Goal: Check status: Check status

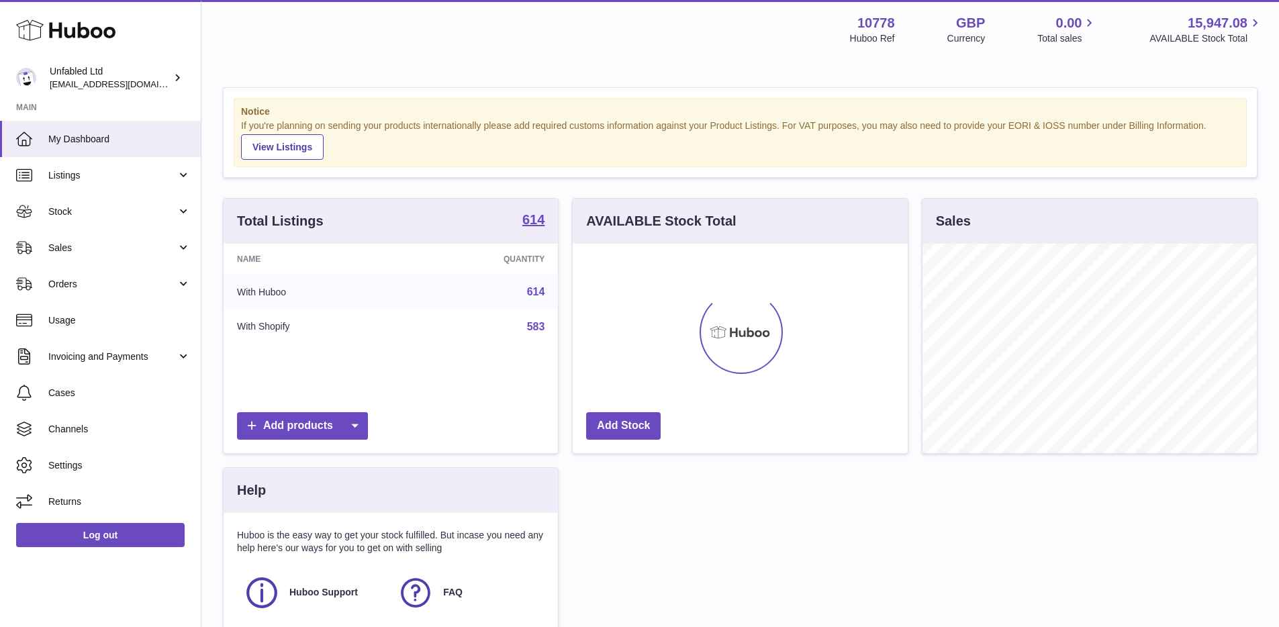
scroll to position [210, 335]
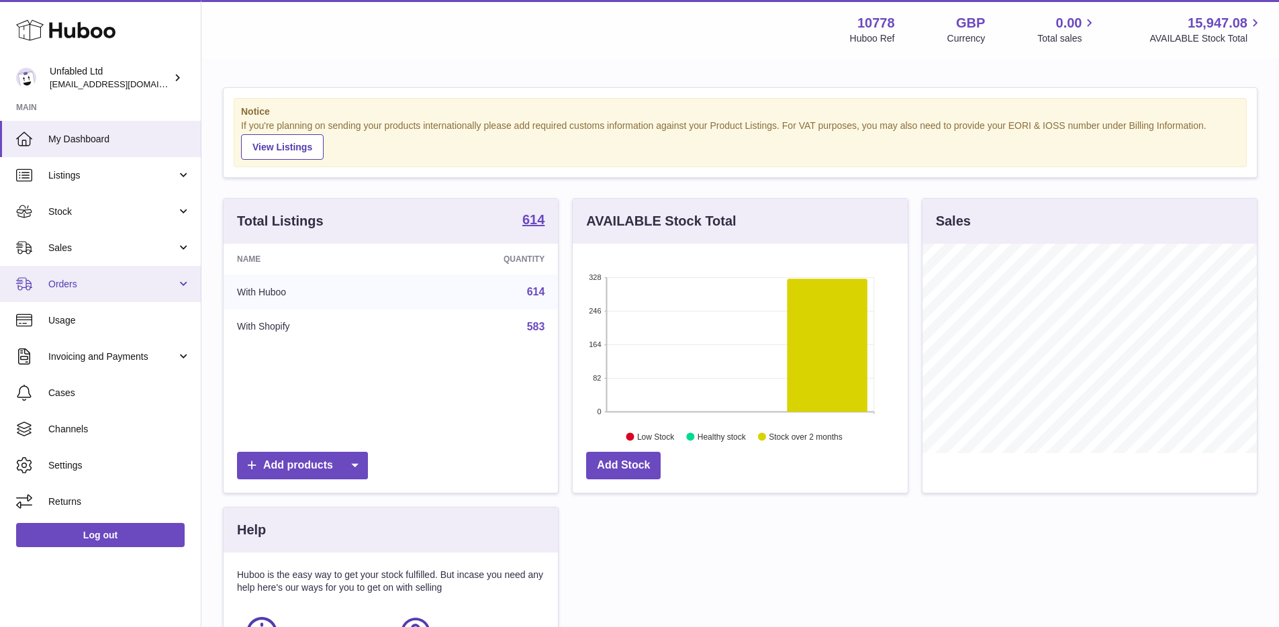
click at [105, 286] on span "Orders" at bounding box center [112, 284] width 128 height 13
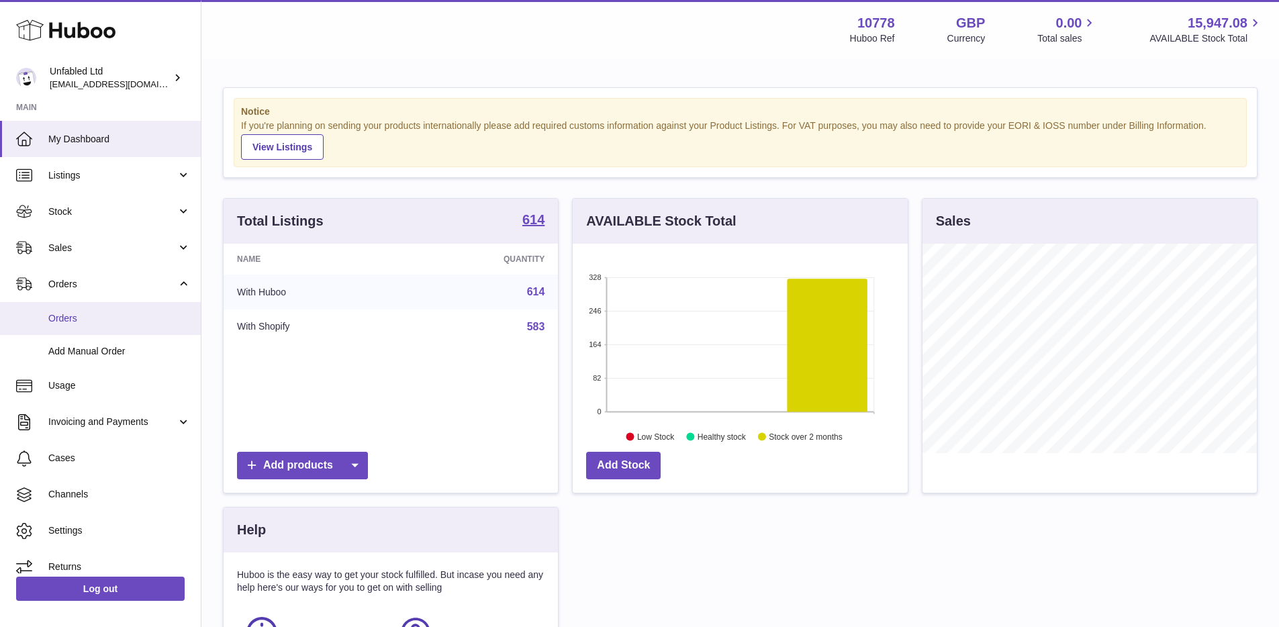
click at [88, 324] on span "Orders" at bounding box center [119, 318] width 142 height 13
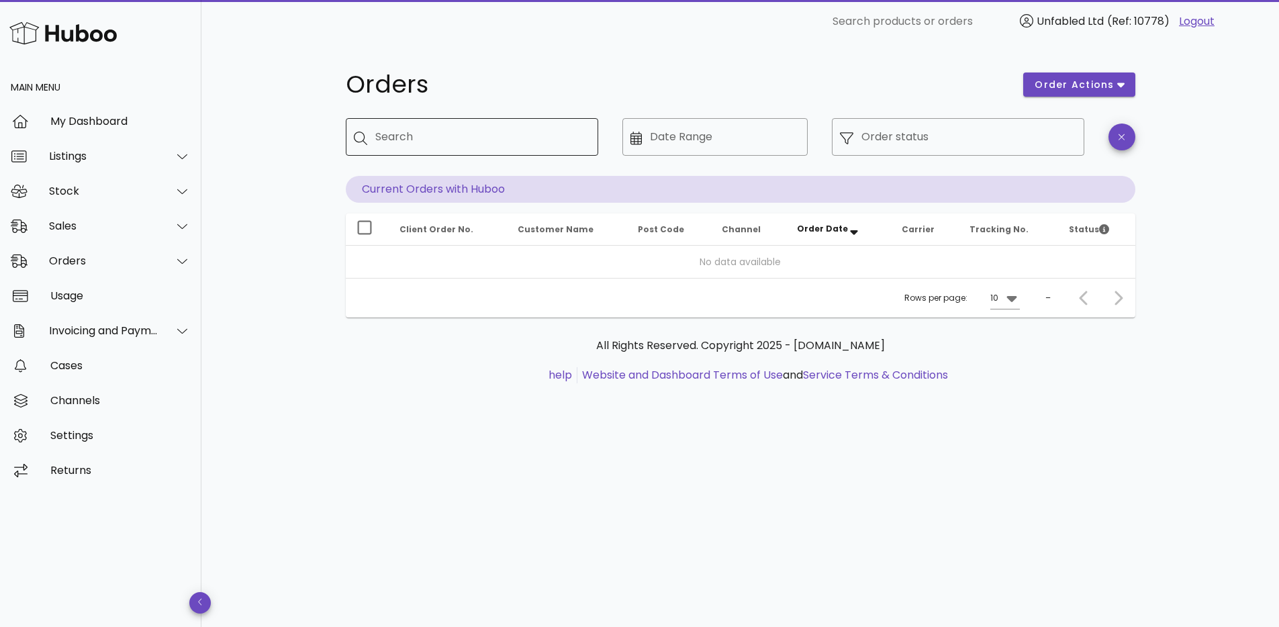
click at [397, 139] on input "Search" at bounding box center [481, 136] width 212 height 21
click at [292, 321] on div "Orders order actions ​ Search ​ Date Range ​ Order status Current Orders with H…" at bounding box center [740, 335] width 1078 height 584
click at [164, 251] on div at bounding box center [174, 261] width 32 height 34
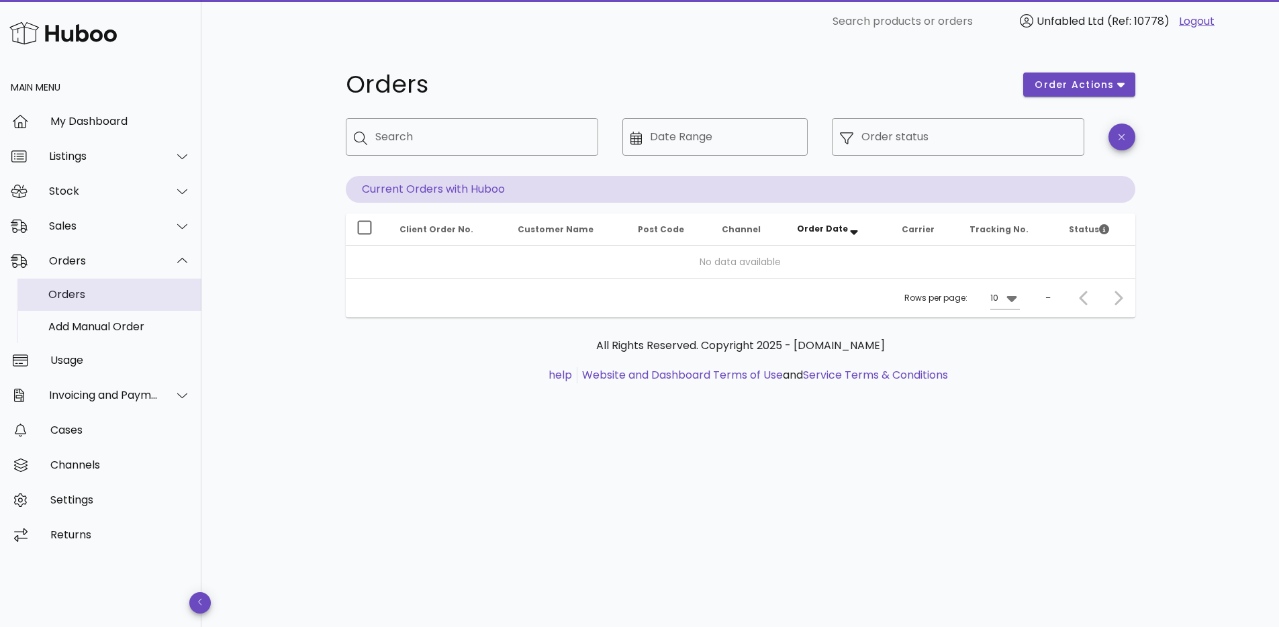
click at [149, 297] on div "Orders" at bounding box center [119, 294] width 142 height 13
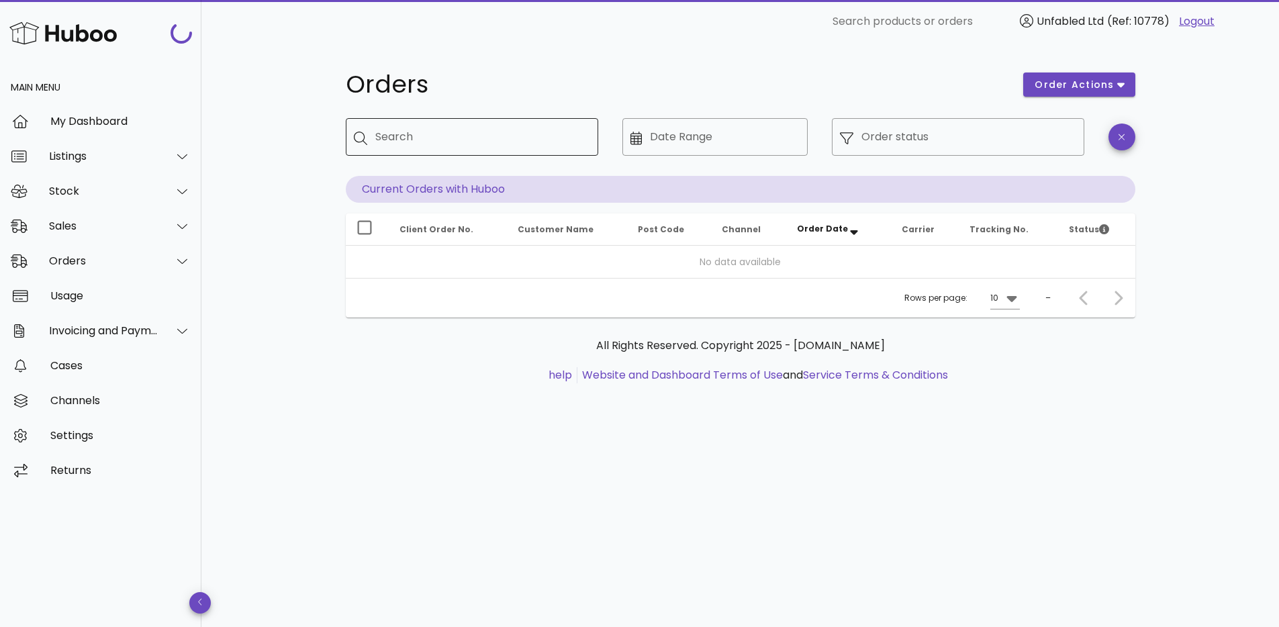
click at [543, 143] on input "Search" at bounding box center [481, 136] width 212 height 21
type input "*****"
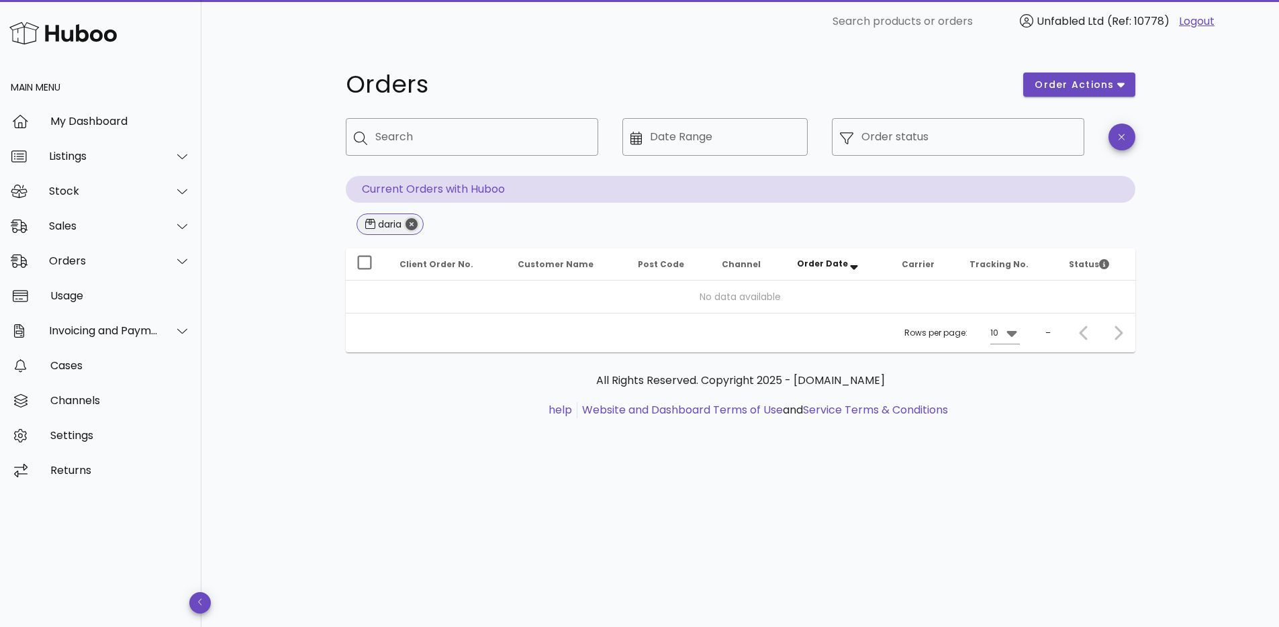
click at [407, 223] on icon "Close" at bounding box center [412, 224] width 12 height 12
click at [483, 183] on p "Current Orders with Huboo" at bounding box center [741, 189] width 790 height 27
click at [481, 187] on p "Current Orders with Huboo" at bounding box center [741, 189] width 790 height 27
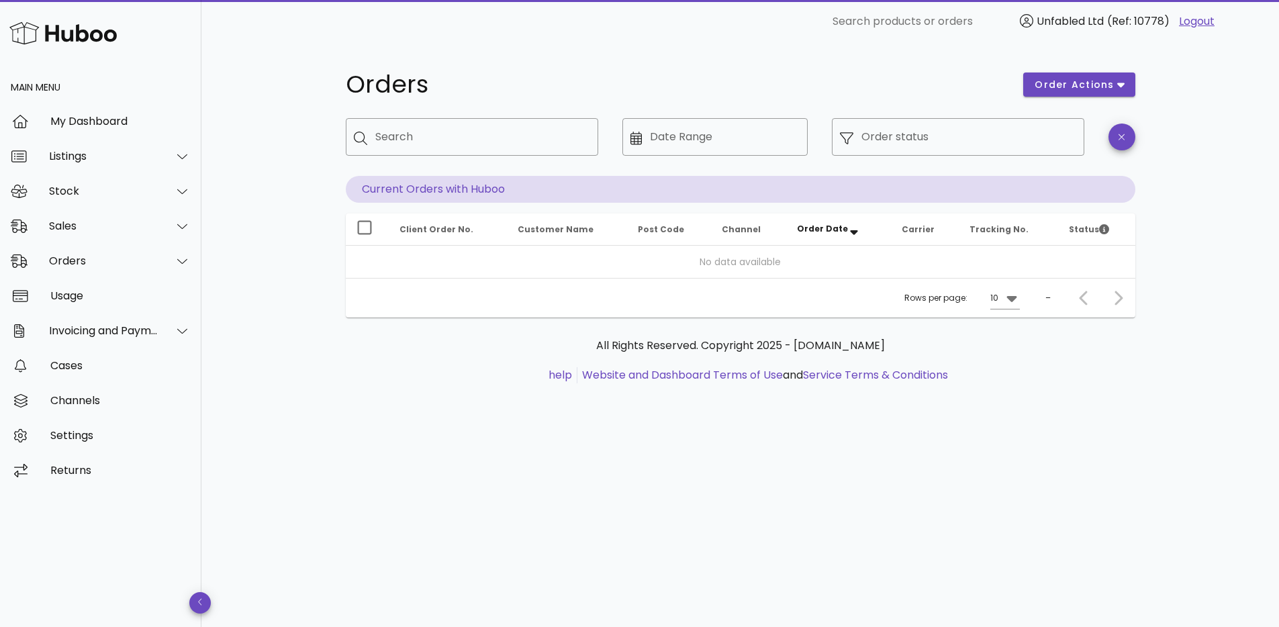
click at [681, 156] on div "​ Date Range" at bounding box center [714, 147] width 185 height 58
click at [1123, 138] on icon "button" at bounding box center [1122, 137] width 6 height 6
click at [167, 334] on div at bounding box center [174, 331] width 32 height 34
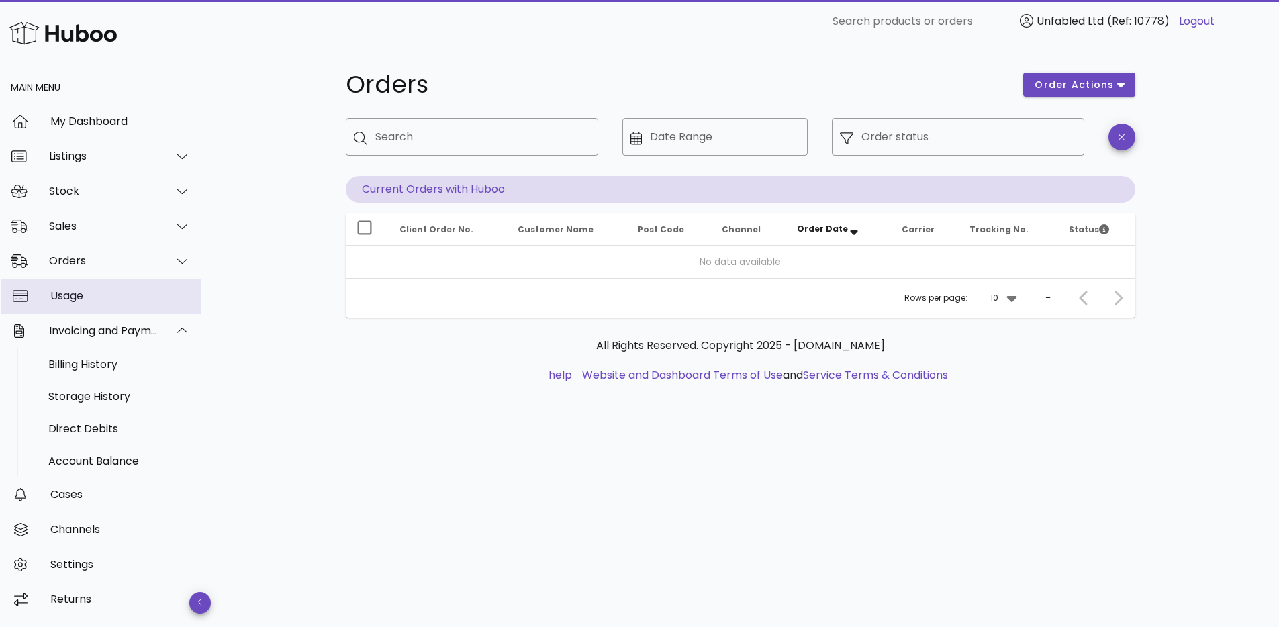
click at [151, 293] on div "Usage" at bounding box center [120, 295] width 140 height 13
click at [162, 259] on div at bounding box center [174, 261] width 32 height 34
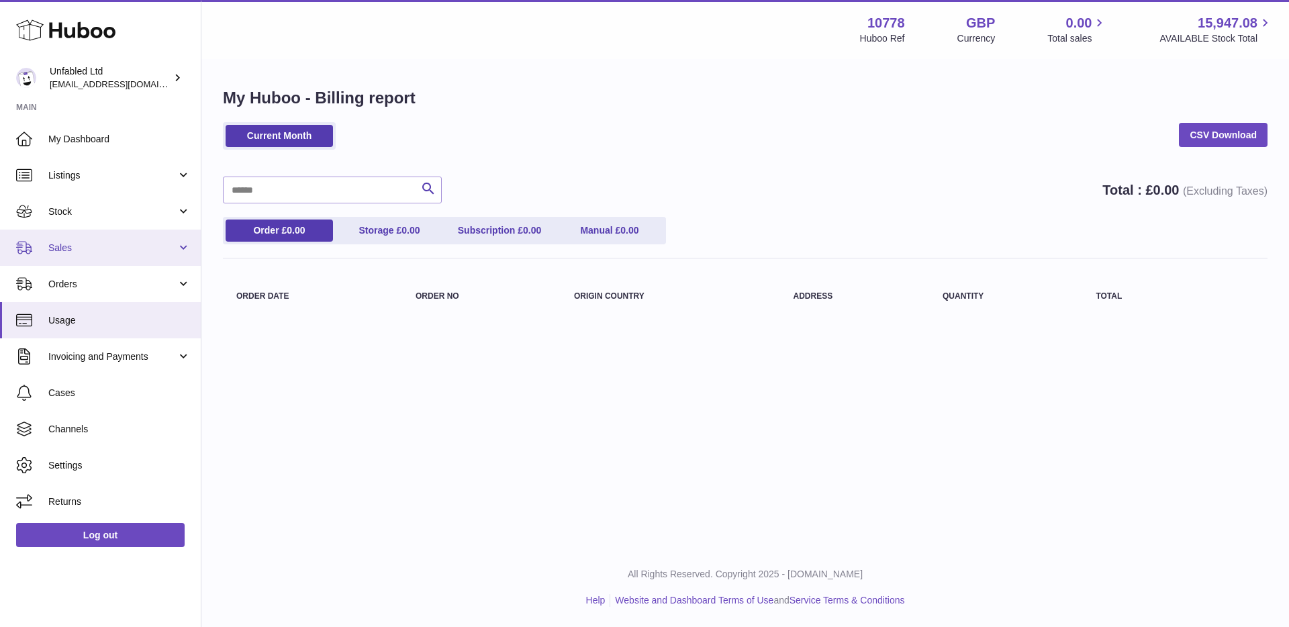
click at [181, 237] on link "Sales" at bounding box center [100, 248] width 201 height 36
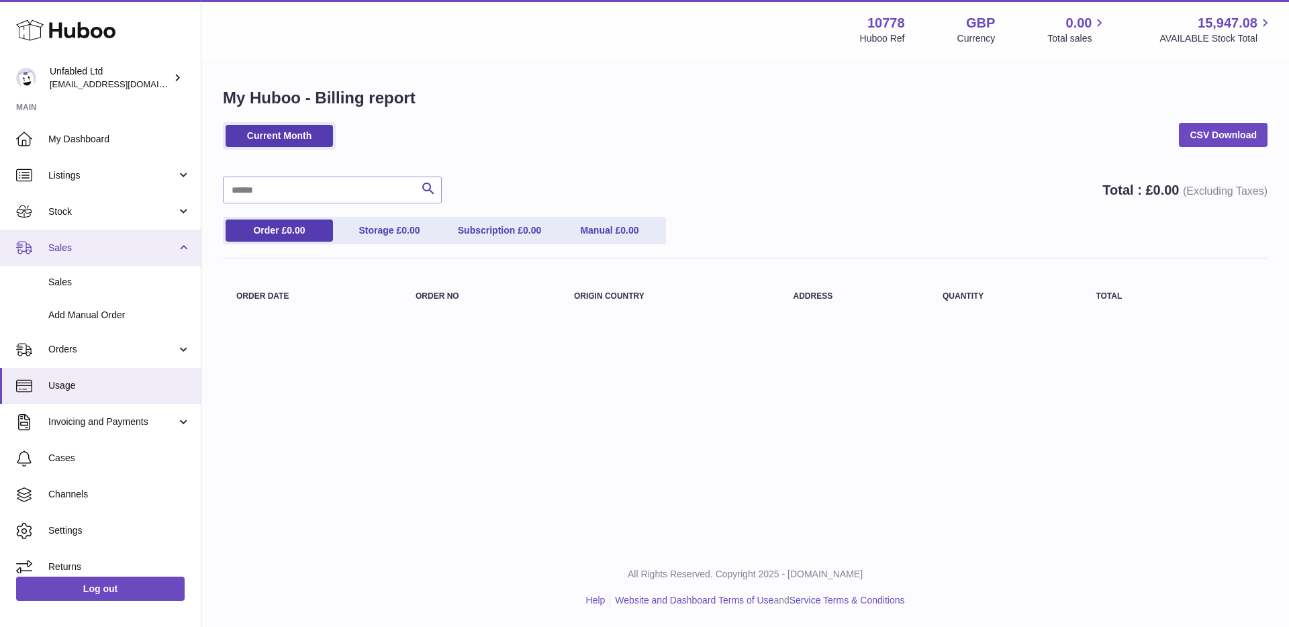
click at [181, 238] on link "Sales" at bounding box center [100, 248] width 201 height 36
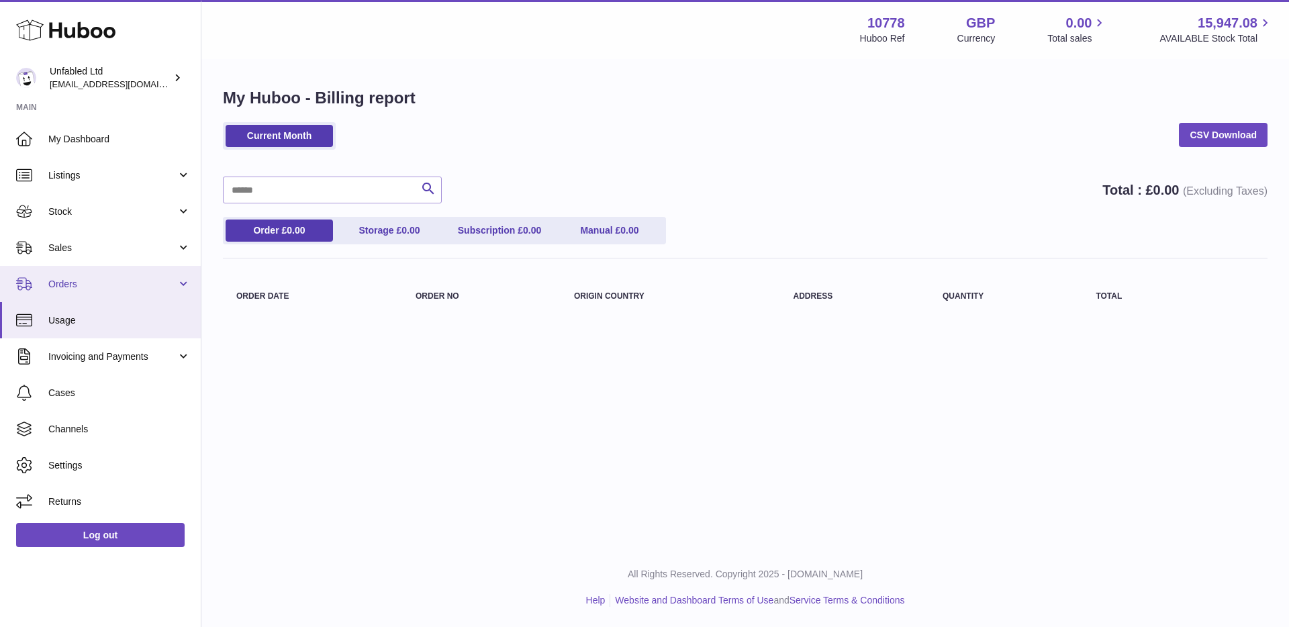
click at [156, 276] on link "Orders" at bounding box center [100, 284] width 201 height 36
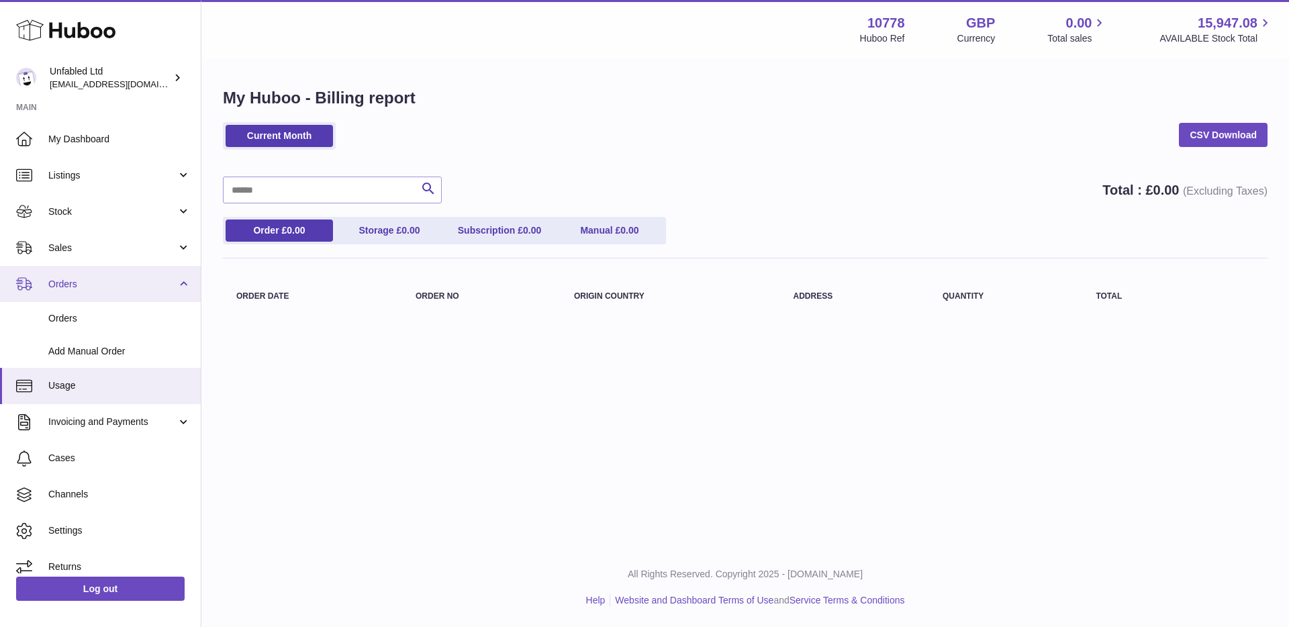
click at [160, 280] on span "Orders" at bounding box center [112, 284] width 128 height 13
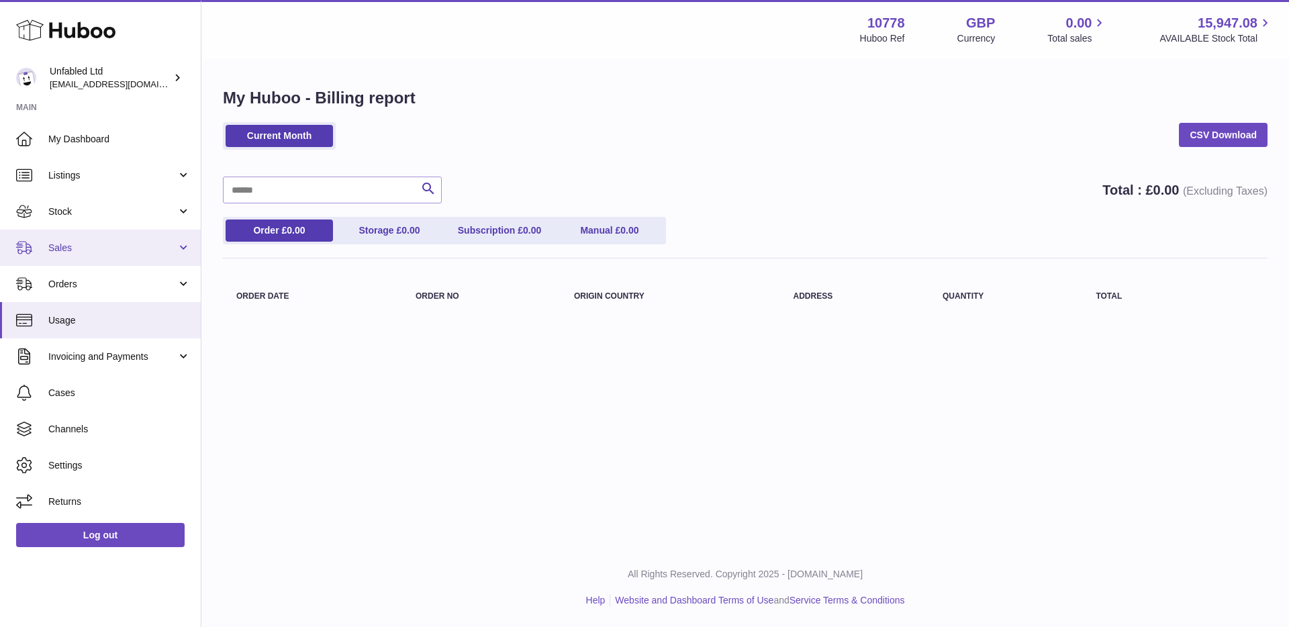
click at [164, 242] on span "Sales" at bounding box center [112, 248] width 128 height 13
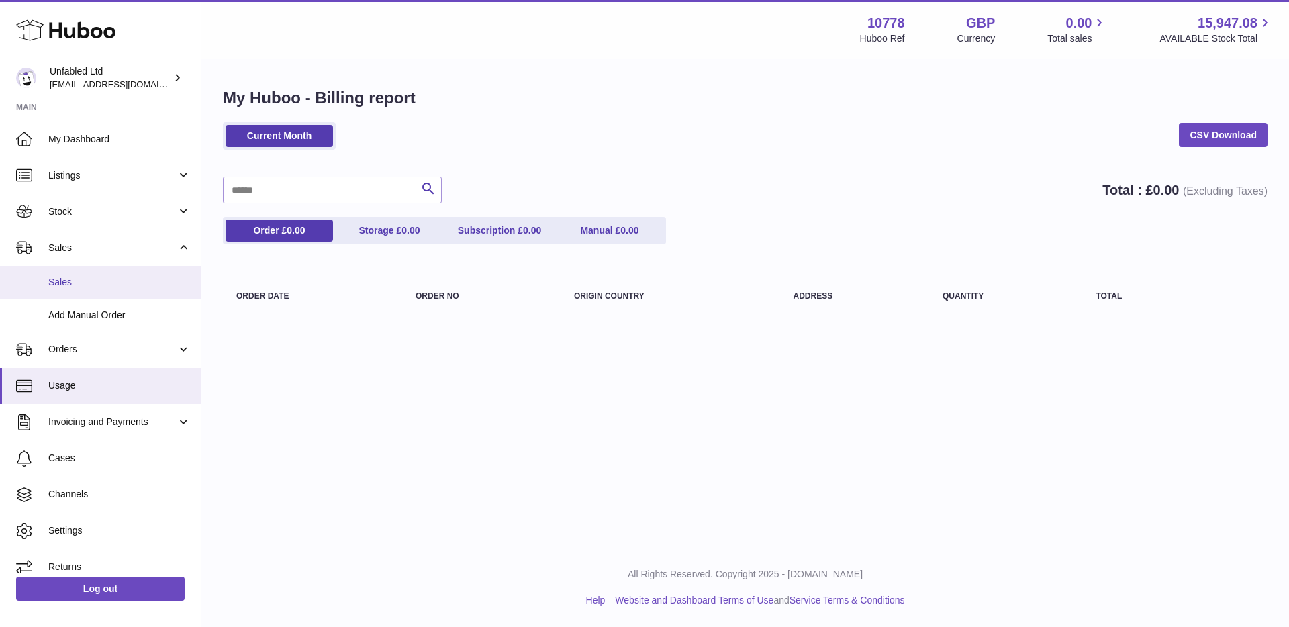
click at [144, 290] on link "Sales" at bounding box center [100, 282] width 201 height 33
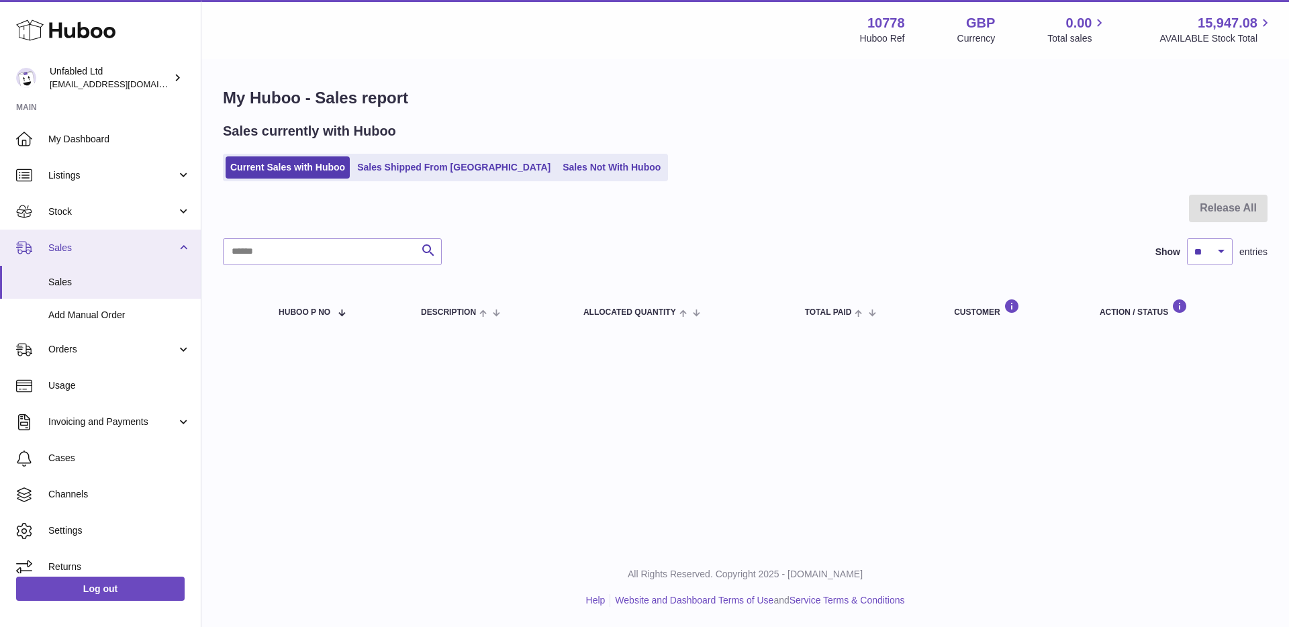
click at [89, 238] on link "Sales" at bounding box center [100, 248] width 201 height 36
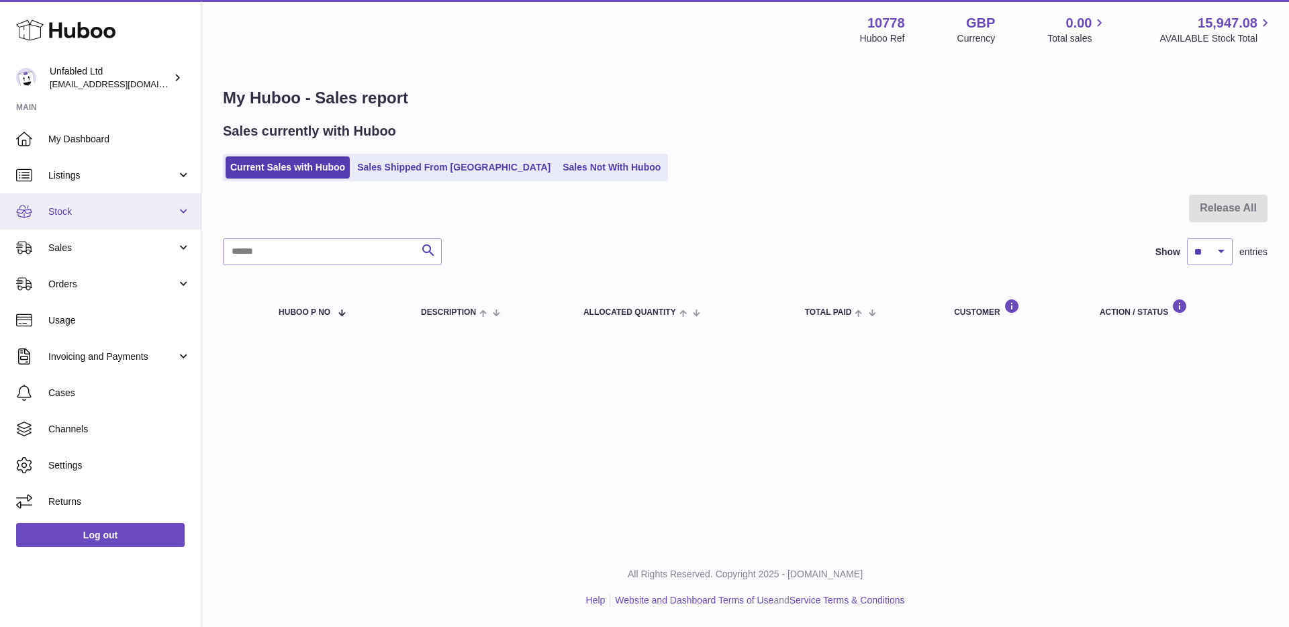
click at [119, 208] on span "Stock" at bounding box center [112, 211] width 128 height 13
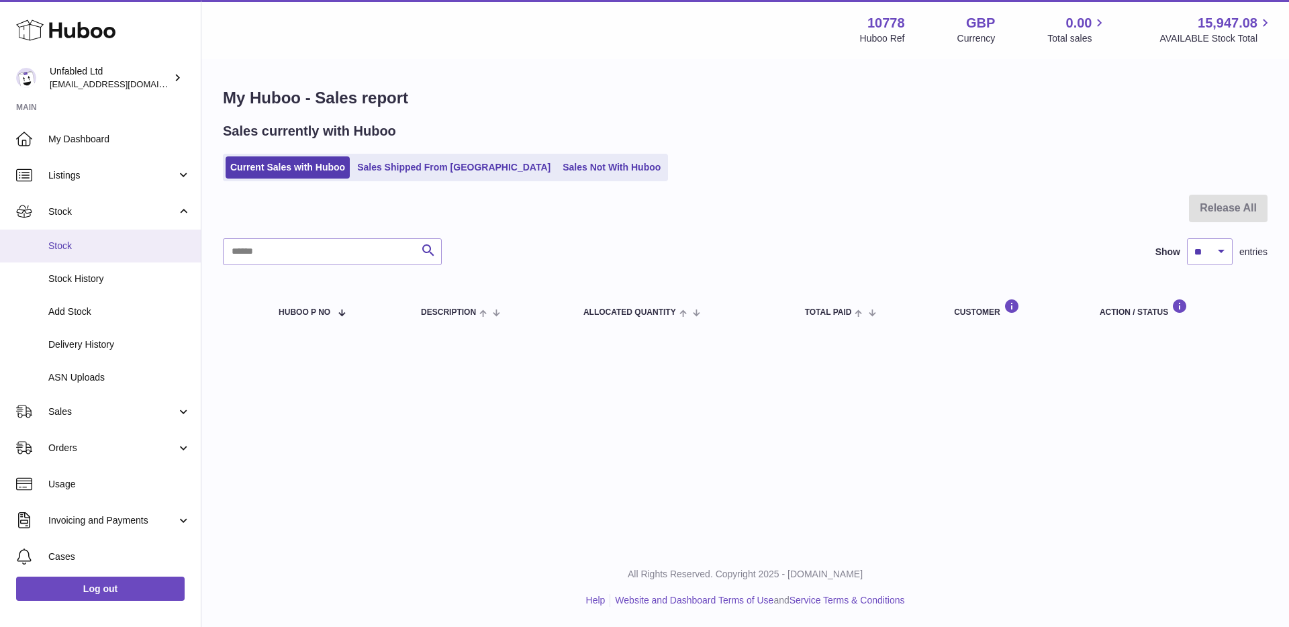
click at [123, 254] on link "Stock" at bounding box center [100, 246] width 201 height 33
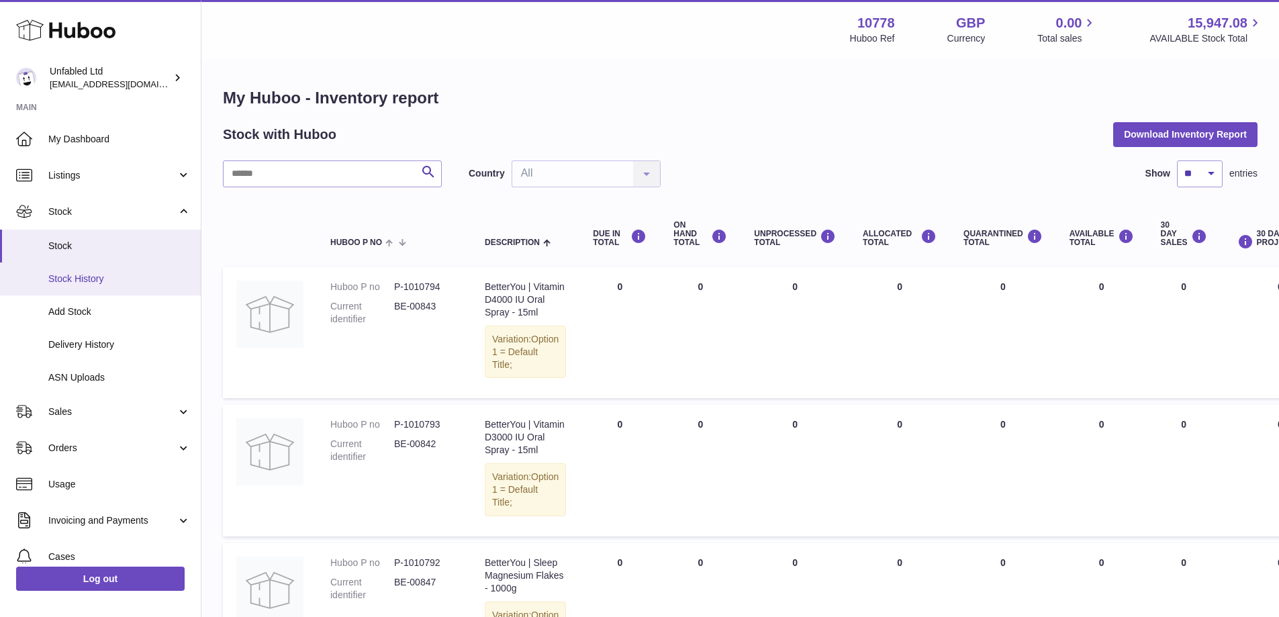
click at [107, 283] on span "Stock History" at bounding box center [119, 279] width 142 height 13
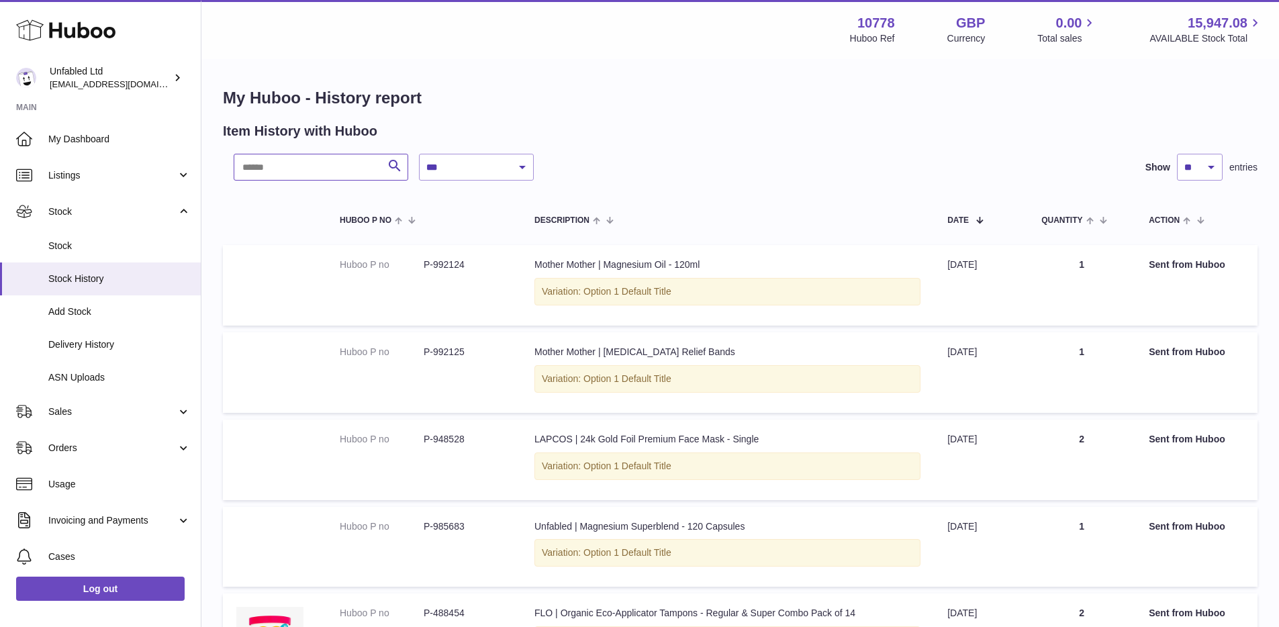
click at [293, 170] on input "text" at bounding box center [321, 167] width 175 height 27
paste input "**********"
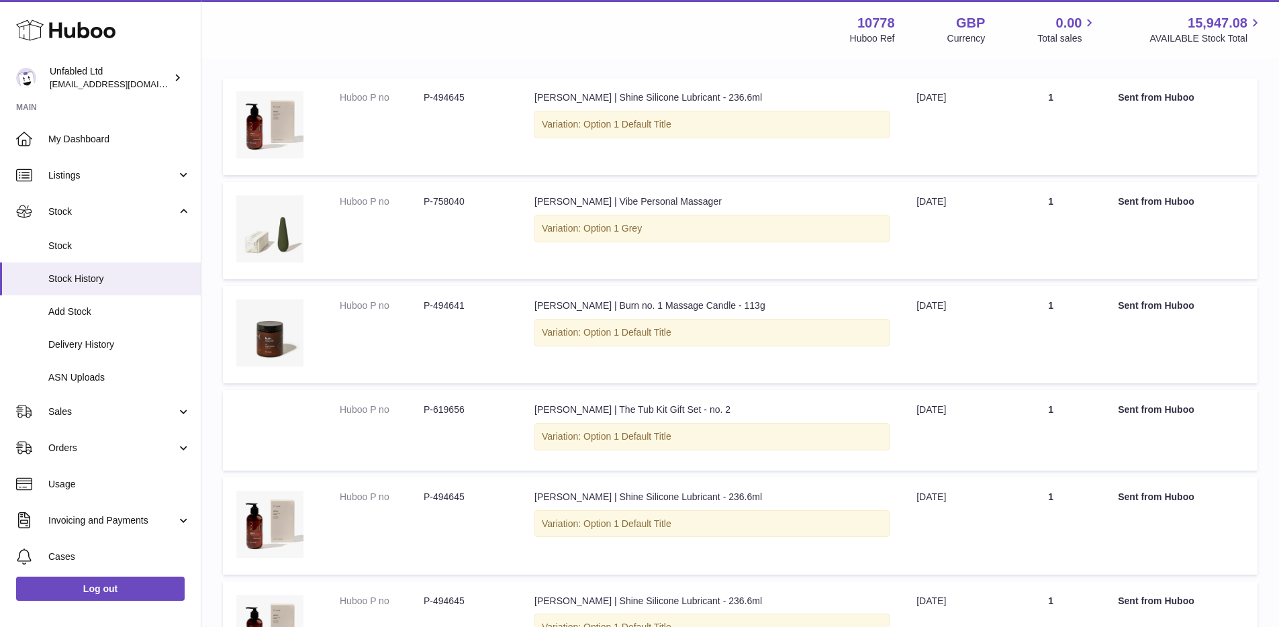
scroll to position [33, 0]
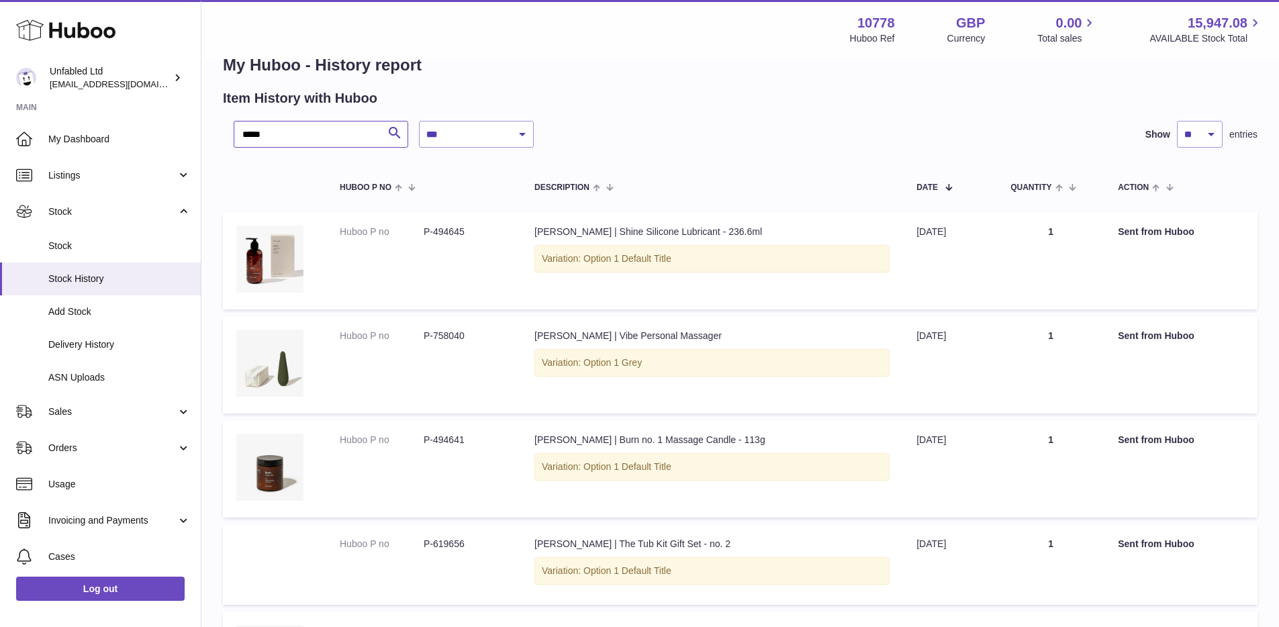
click at [341, 130] on input "*****" at bounding box center [321, 134] width 175 height 27
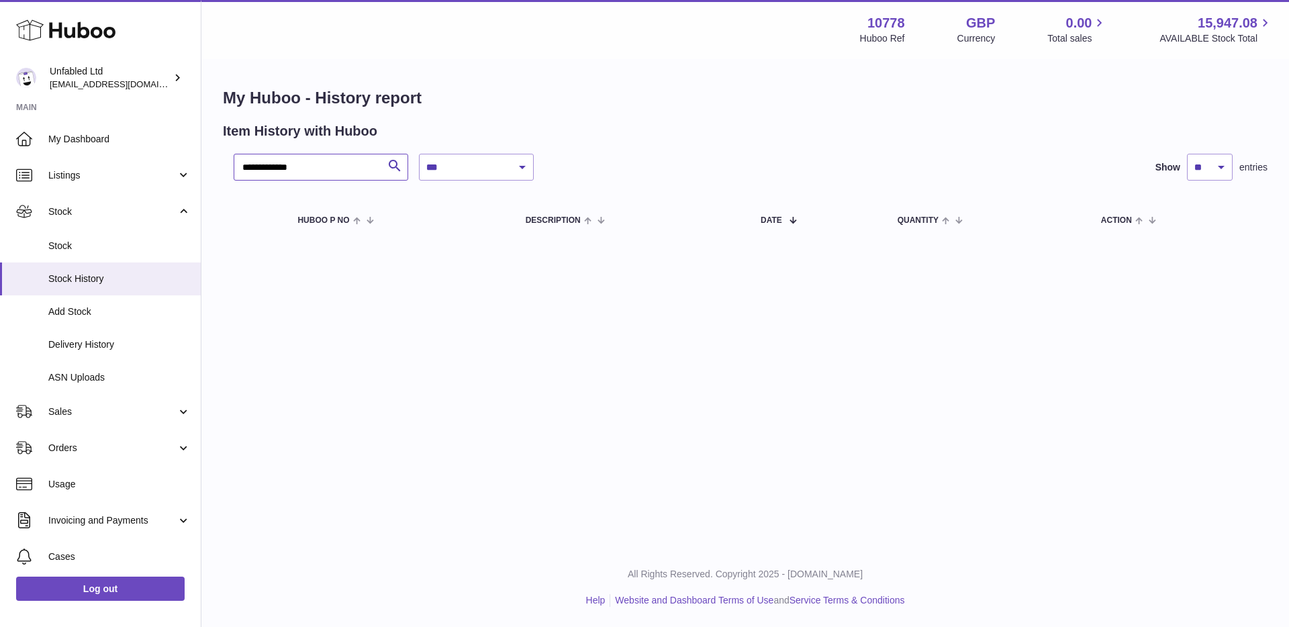
click at [292, 169] on input "**********" at bounding box center [321, 167] width 175 height 27
type input "**********"
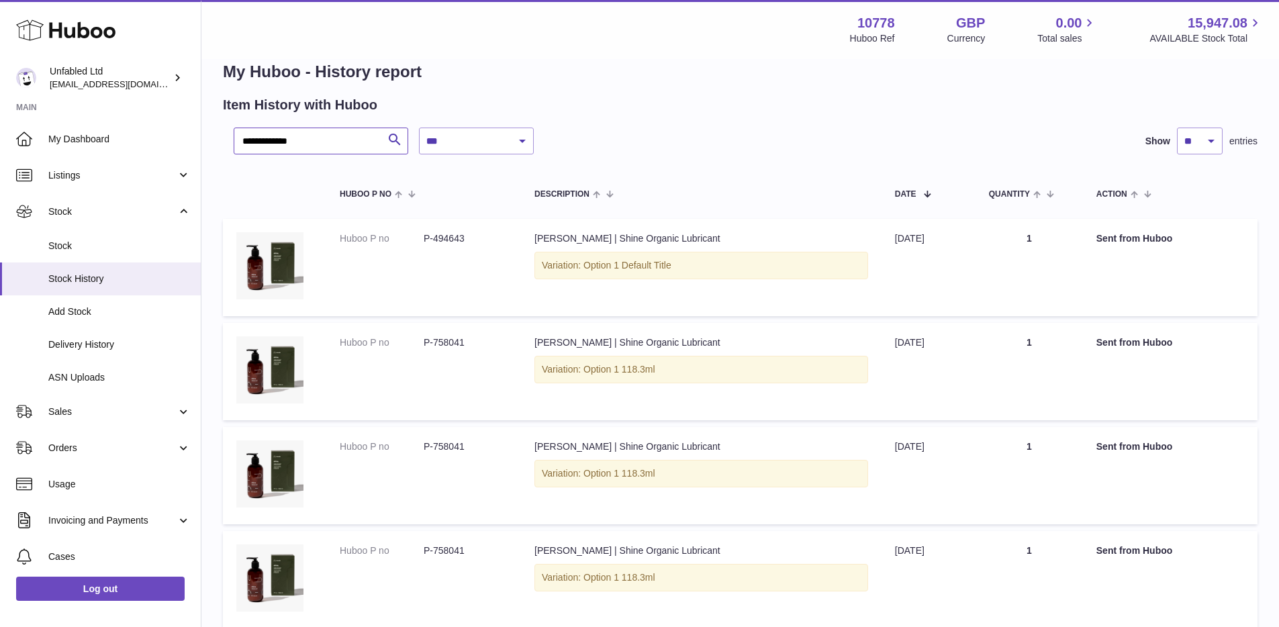
scroll to position [28, 0]
click at [433, 232] on dd "P-494643" at bounding box center [466, 237] width 84 height 13
click at [440, 236] on dd "P-494643" at bounding box center [466, 237] width 84 height 13
click at [283, 263] on img at bounding box center [269, 264] width 67 height 67
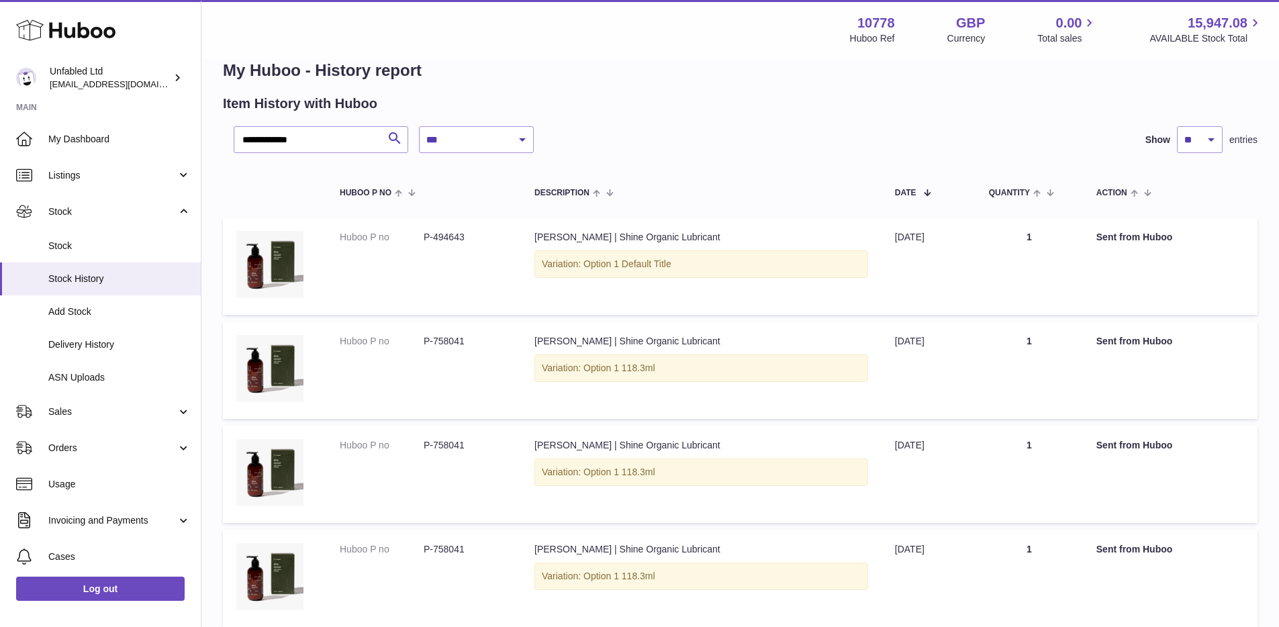
click at [841, 142] on div "**********" at bounding box center [779, 139] width 720 height 27
click at [921, 276] on td "Date [DATE]" at bounding box center [929, 266] width 94 height 97
click at [443, 233] on dd "P-494643" at bounding box center [466, 237] width 84 height 13
click at [456, 238] on dd "P-494643" at bounding box center [466, 237] width 84 height 13
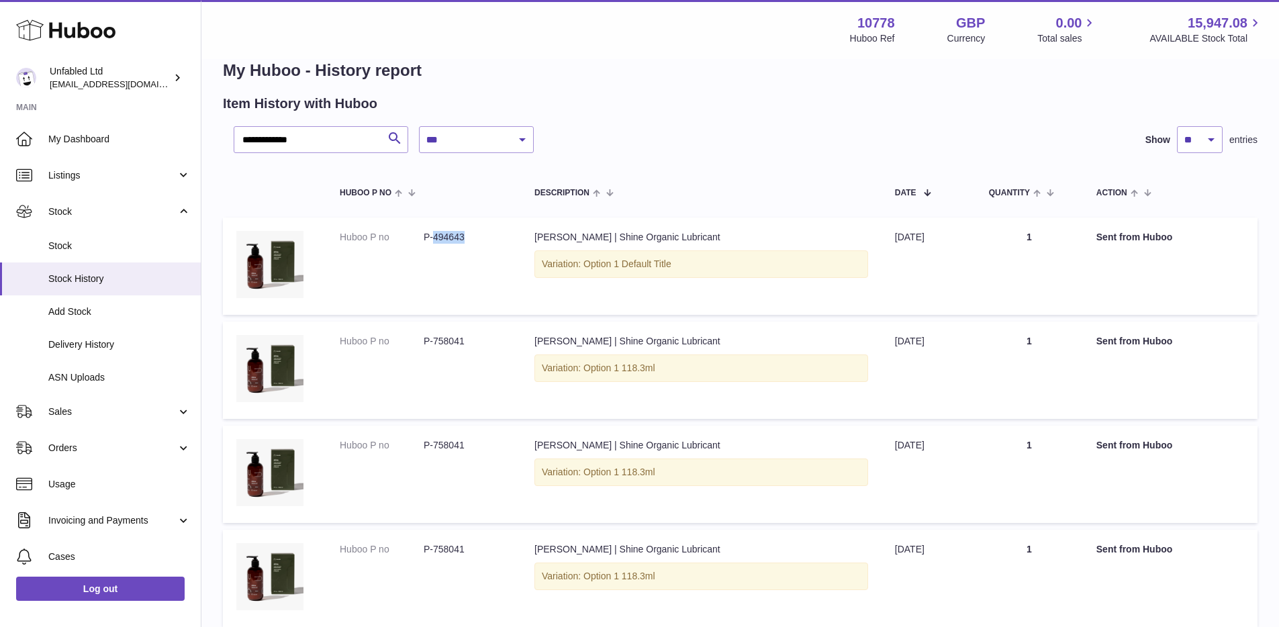
click at [456, 238] on dd "P-494643" at bounding box center [466, 237] width 84 height 13
copy dd "494643"
click at [64, 247] on span "Stock" at bounding box center [119, 246] width 142 height 13
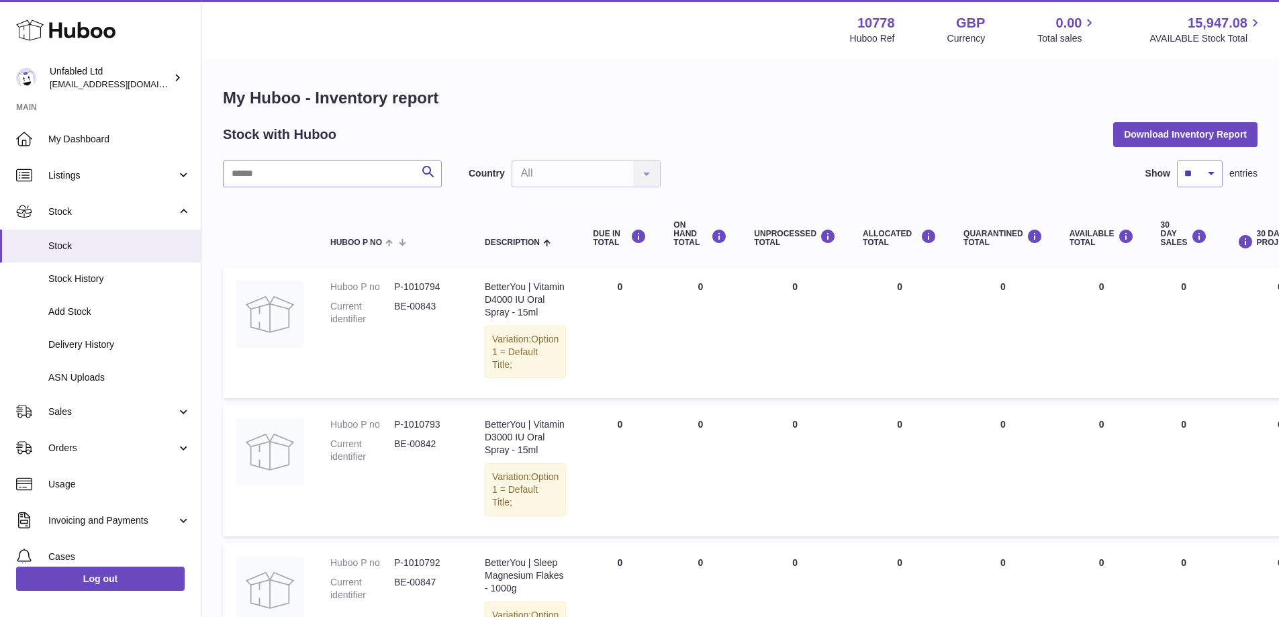
click at [330, 182] on input "text" at bounding box center [332, 173] width 219 height 27
paste input "******"
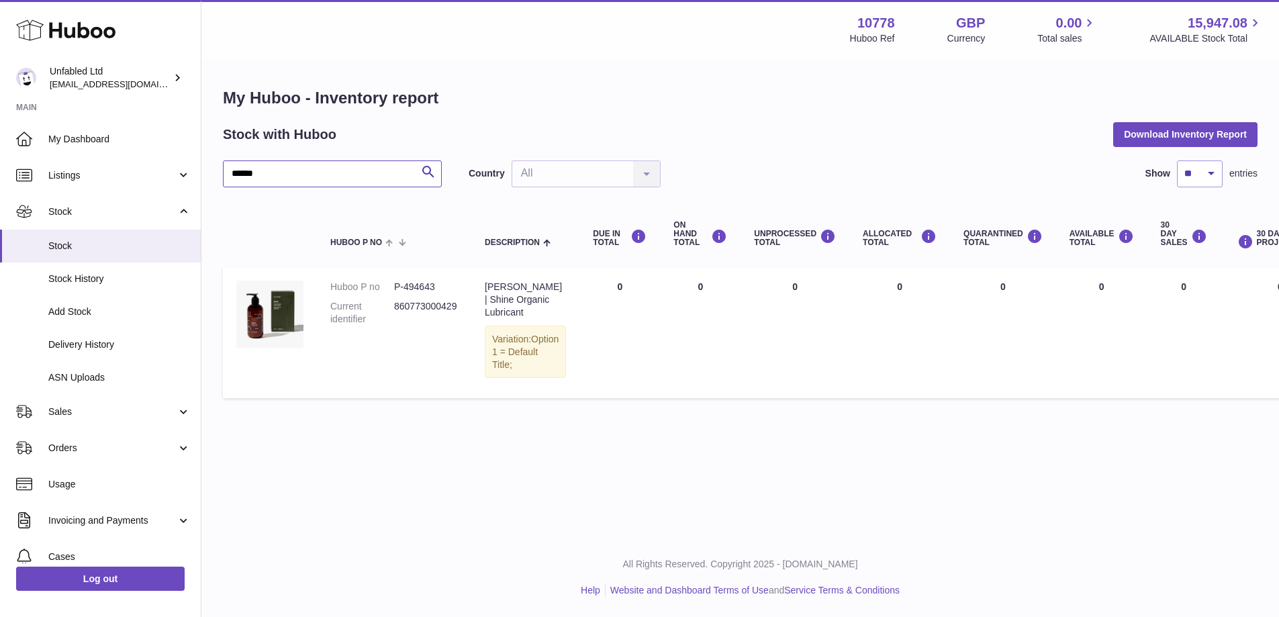
type input "******"
click at [404, 312] on dd "860773000429" at bounding box center [426, 313] width 64 height 26
click at [365, 285] on dt "Huboo P no" at bounding box center [362, 287] width 64 height 13
click at [398, 285] on dd "P-494643" at bounding box center [426, 287] width 64 height 13
click at [420, 306] on dd "860773000429" at bounding box center [426, 313] width 64 height 26
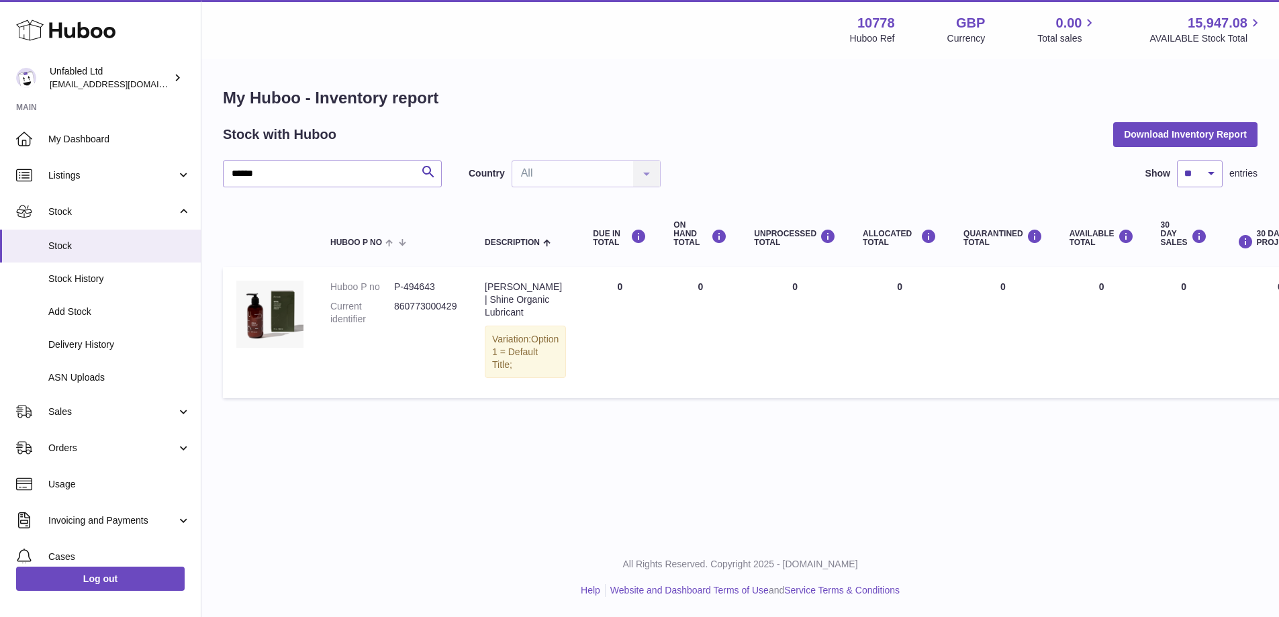
click at [420, 338] on td "Huboo P no P-494643 Current identifier 860773000429" at bounding box center [394, 332] width 154 height 131
